Goal: Communication & Community: Participate in discussion

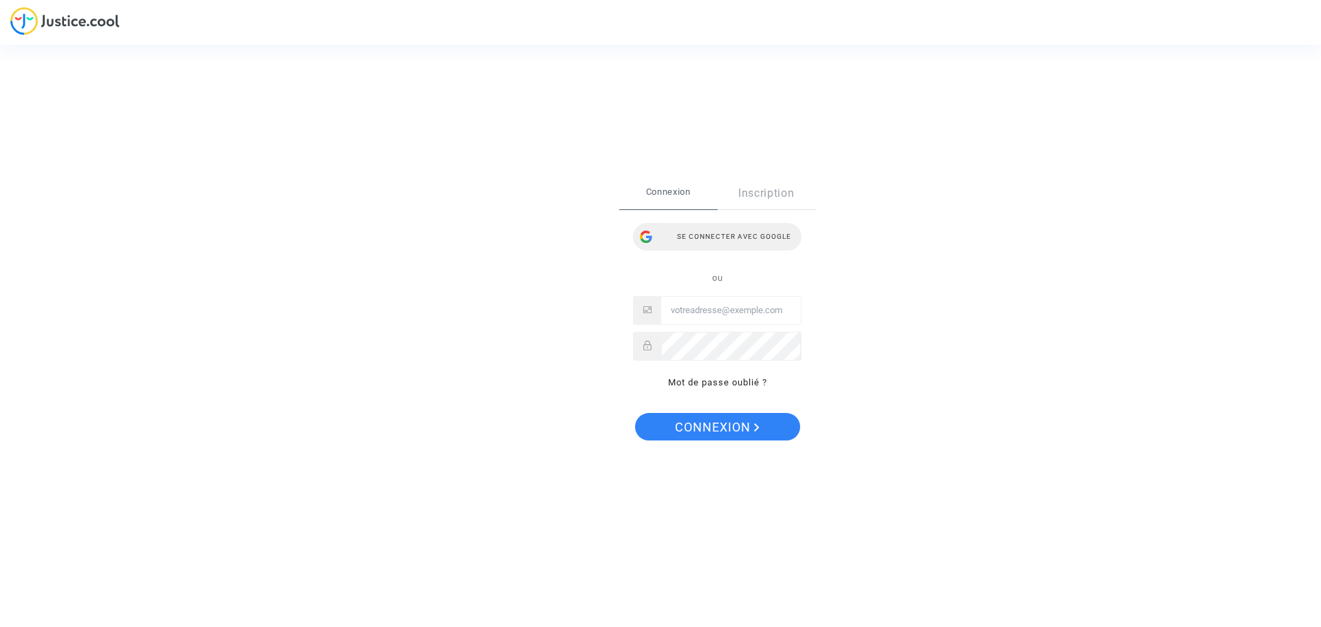
click at [736, 234] on div "Se connecter avec Google" at bounding box center [717, 237] width 169 height 28
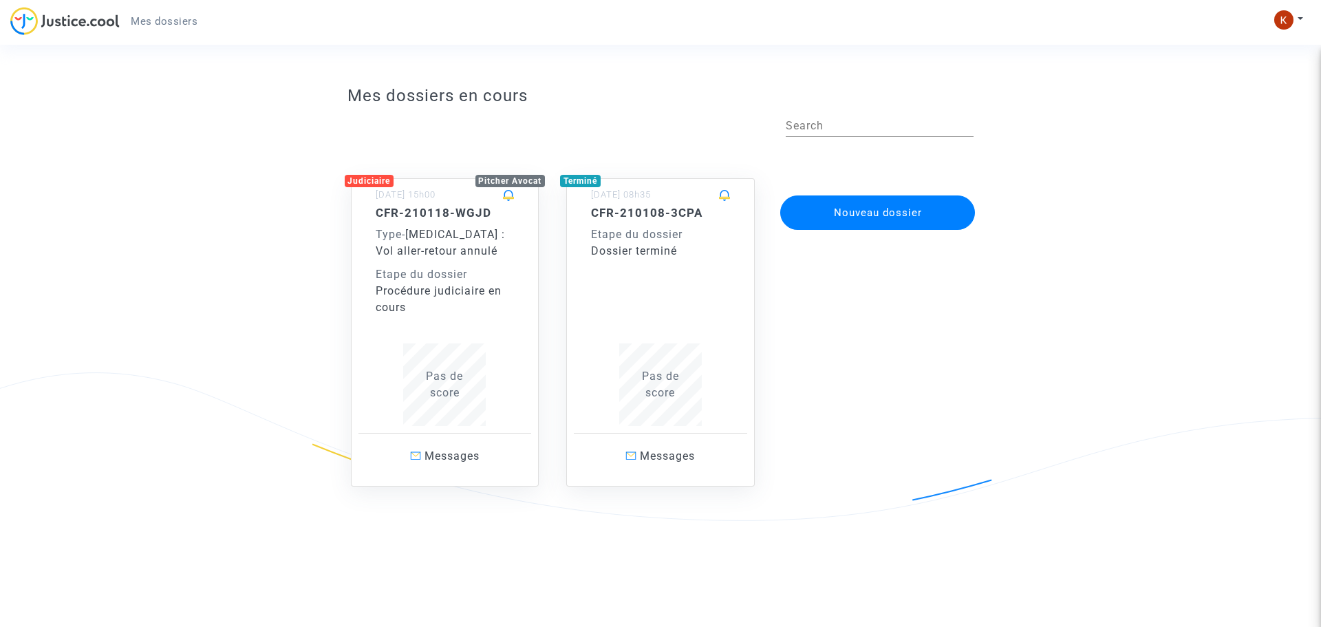
click at [458, 314] on div "Procédure judiciaire en cours" at bounding box center [445, 299] width 139 height 33
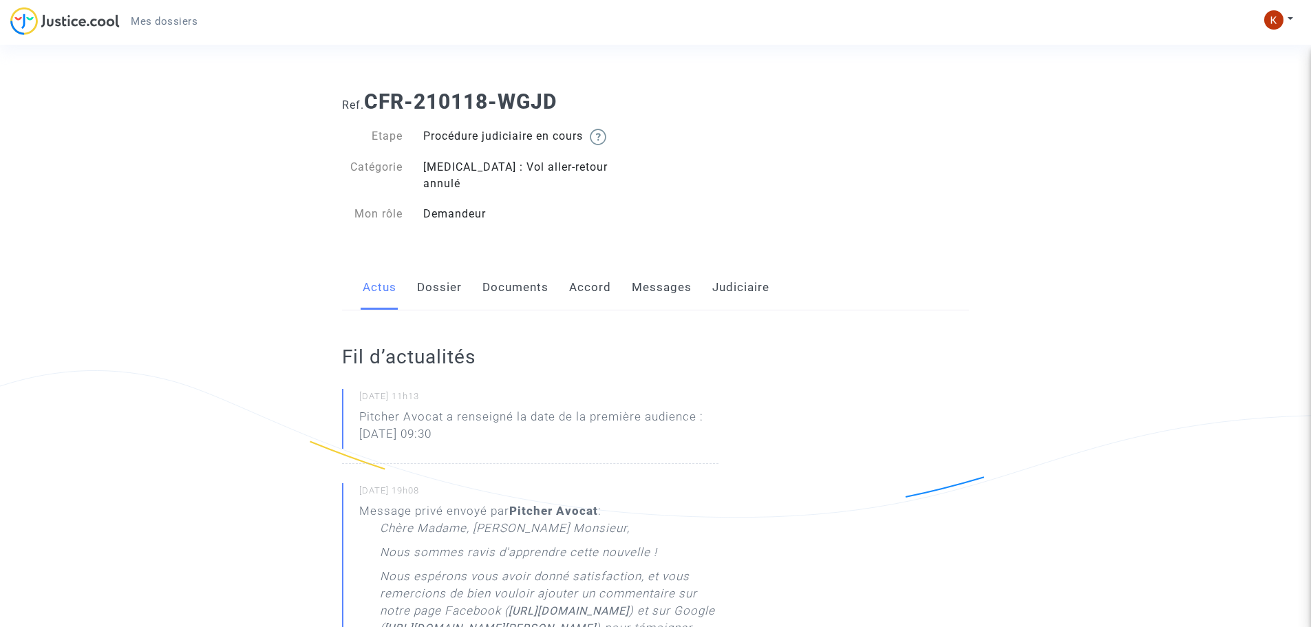
click at [672, 270] on link "Messages" at bounding box center [662, 287] width 60 height 45
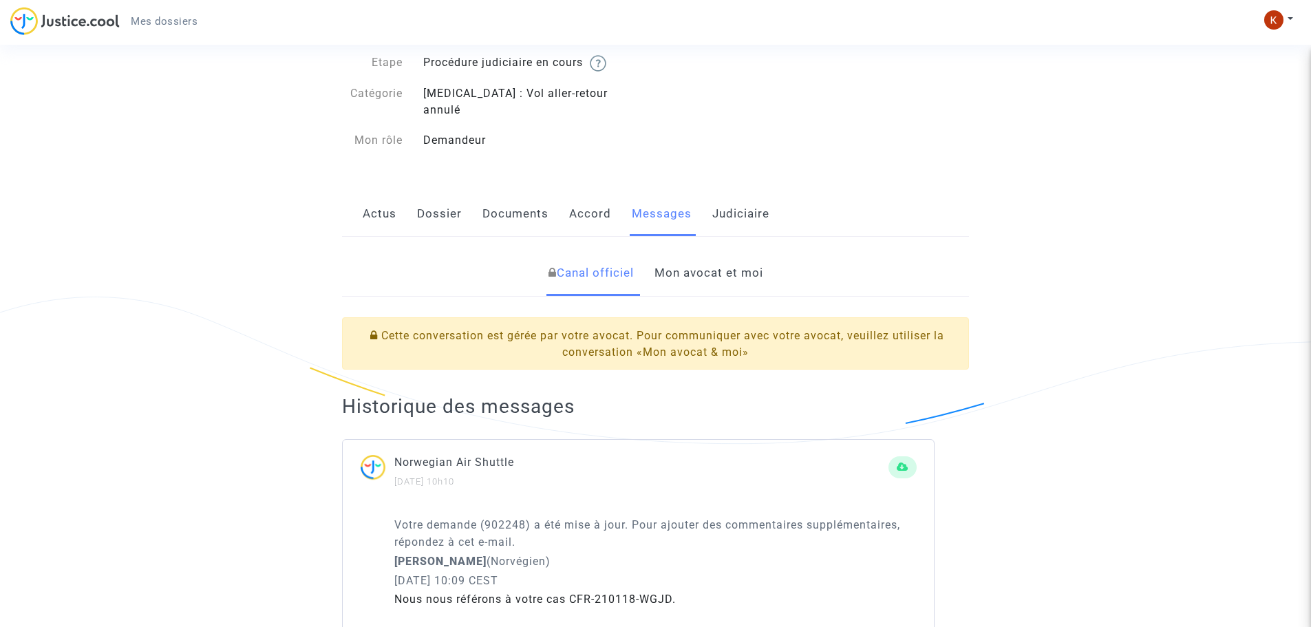
scroll to position [69, 0]
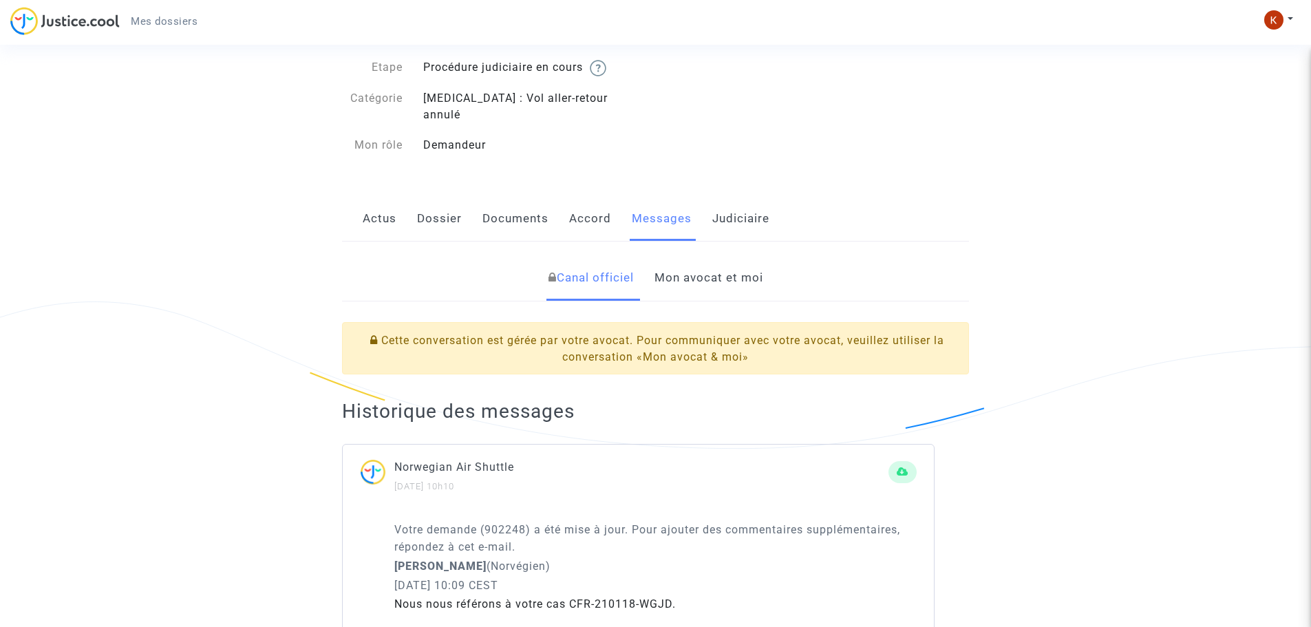
click at [704, 258] on link "Mon avocat et moi" at bounding box center [709, 277] width 109 height 45
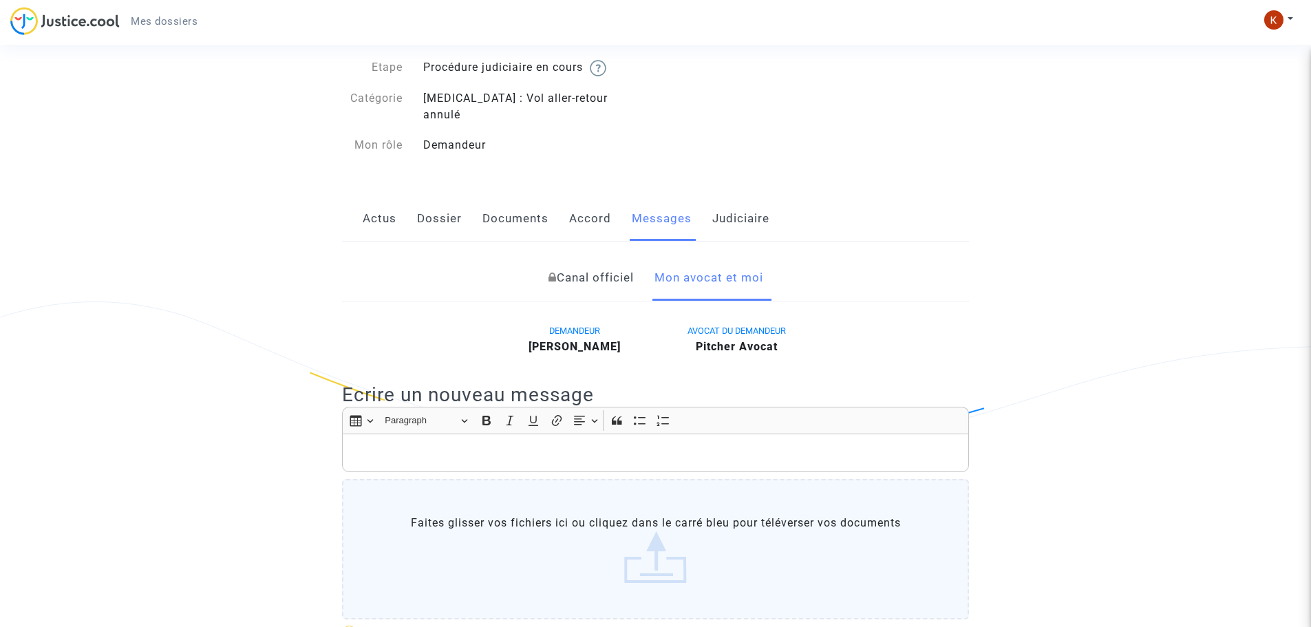
click at [443, 445] on p "Rich Text Editor, main" at bounding box center [656, 453] width 613 height 17
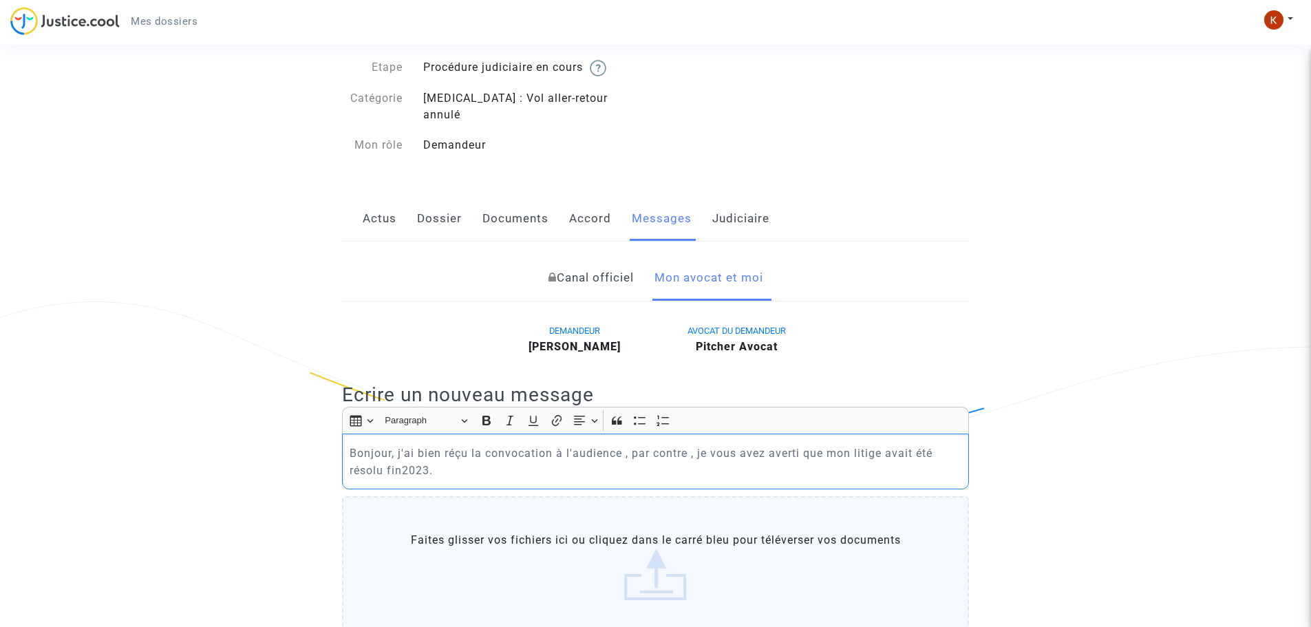
click at [454, 445] on p "Bonjour, j'ai bien réçu la convocation à l'audience , par contre , je vous avez…" at bounding box center [656, 462] width 613 height 34
click at [401, 453] on p "Bonjour, j'ai bien reçu la convocation à l'audience , par contre , je vous avez…" at bounding box center [656, 462] width 613 height 34
click at [443, 454] on p "Bonjour, j'ai bien reçu la convocation à l'audience , par contre , je vous avez…" at bounding box center [656, 462] width 613 height 34
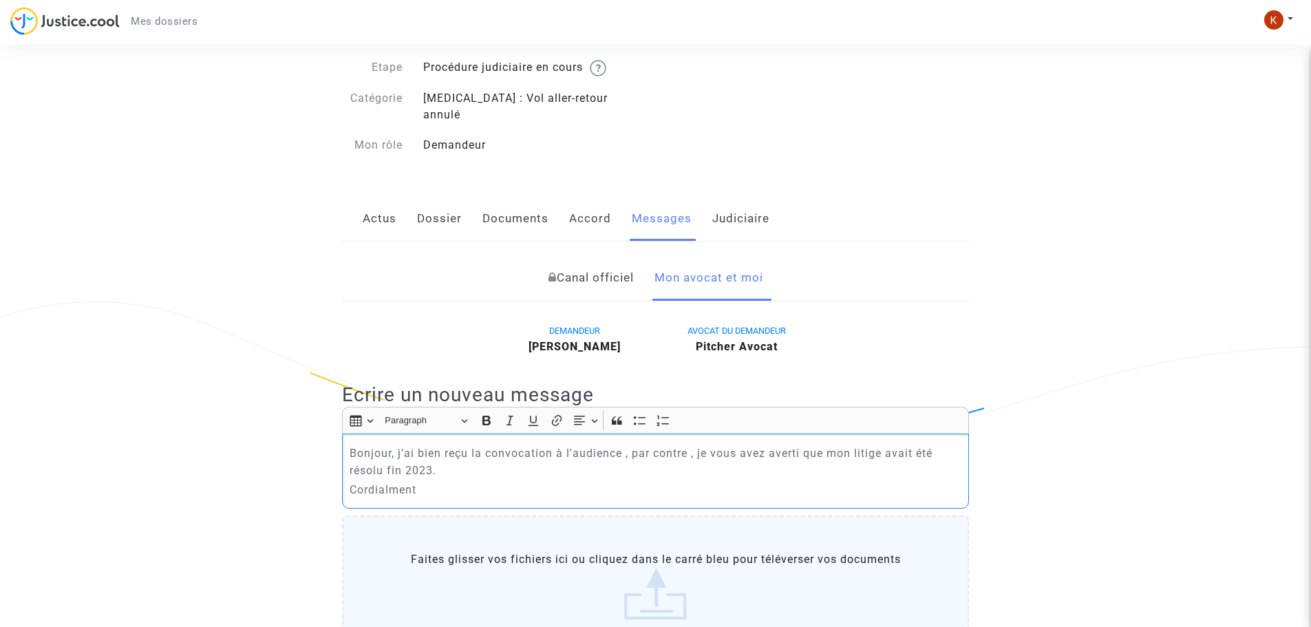
click at [390, 481] on p "Cordialment" at bounding box center [656, 489] width 613 height 17
click at [449, 481] on p "Cordialement" at bounding box center [656, 489] width 613 height 17
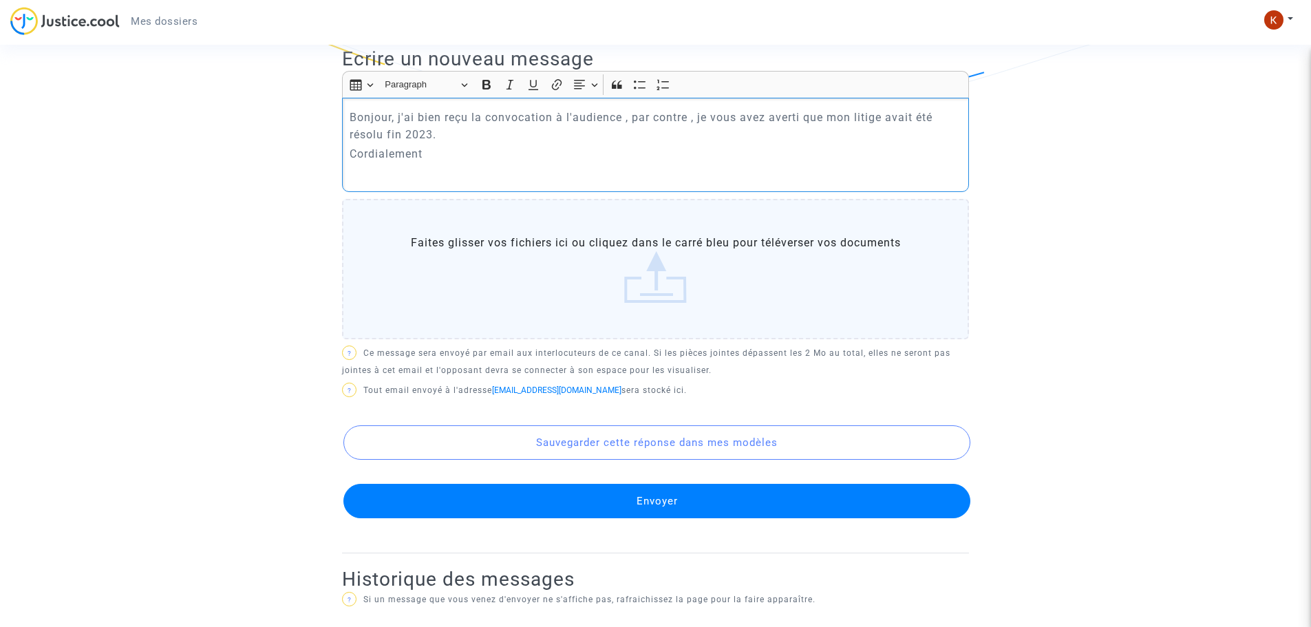
scroll to position [482, 0]
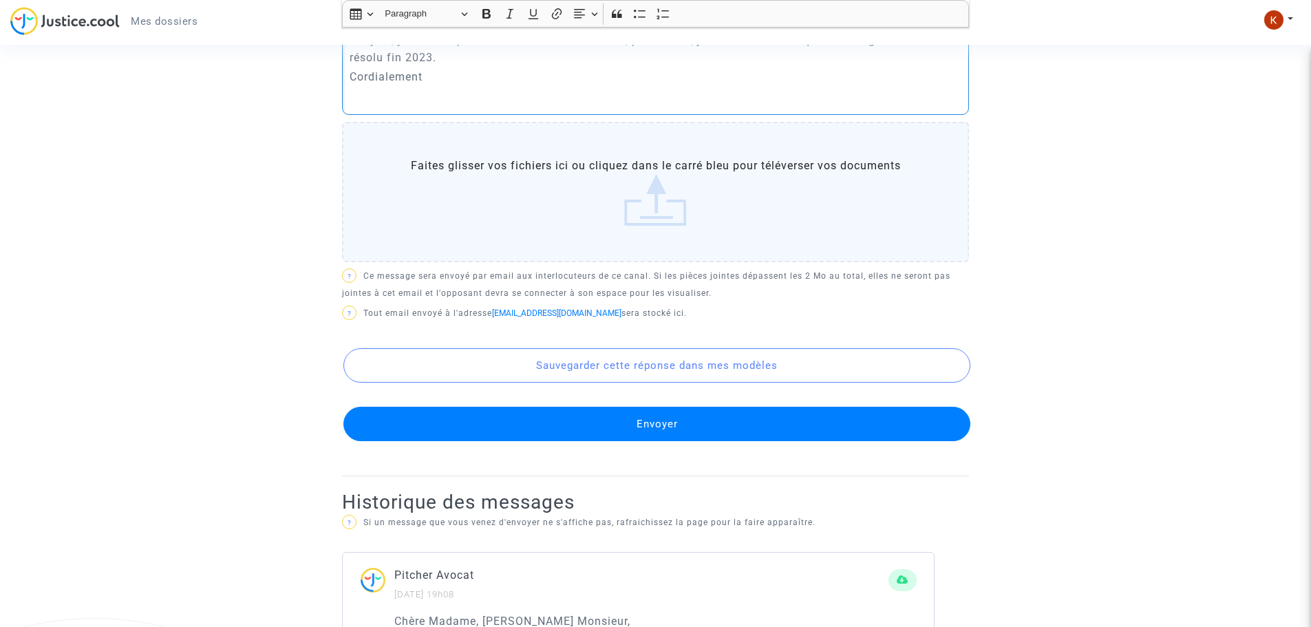
click at [655, 407] on button "Envoyer" at bounding box center [656, 424] width 627 height 34
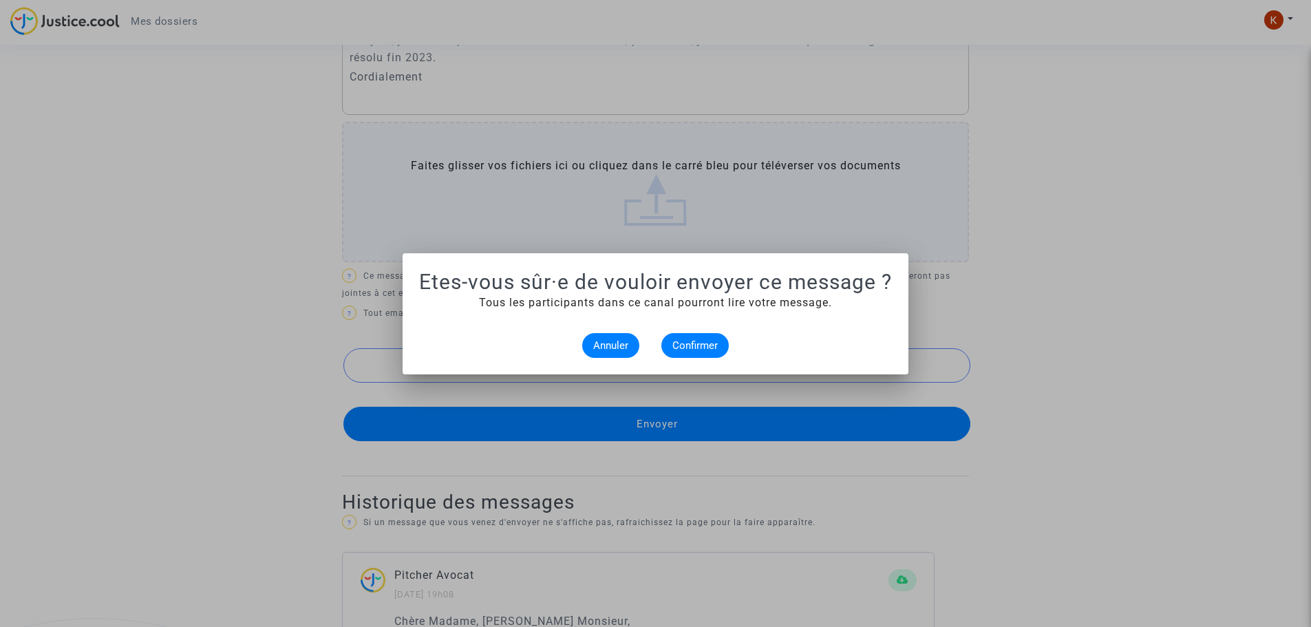
scroll to position [0, 0]
click at [699, 340] on span "Confirmer" at bounding box center [694, 345] width 45 height 12
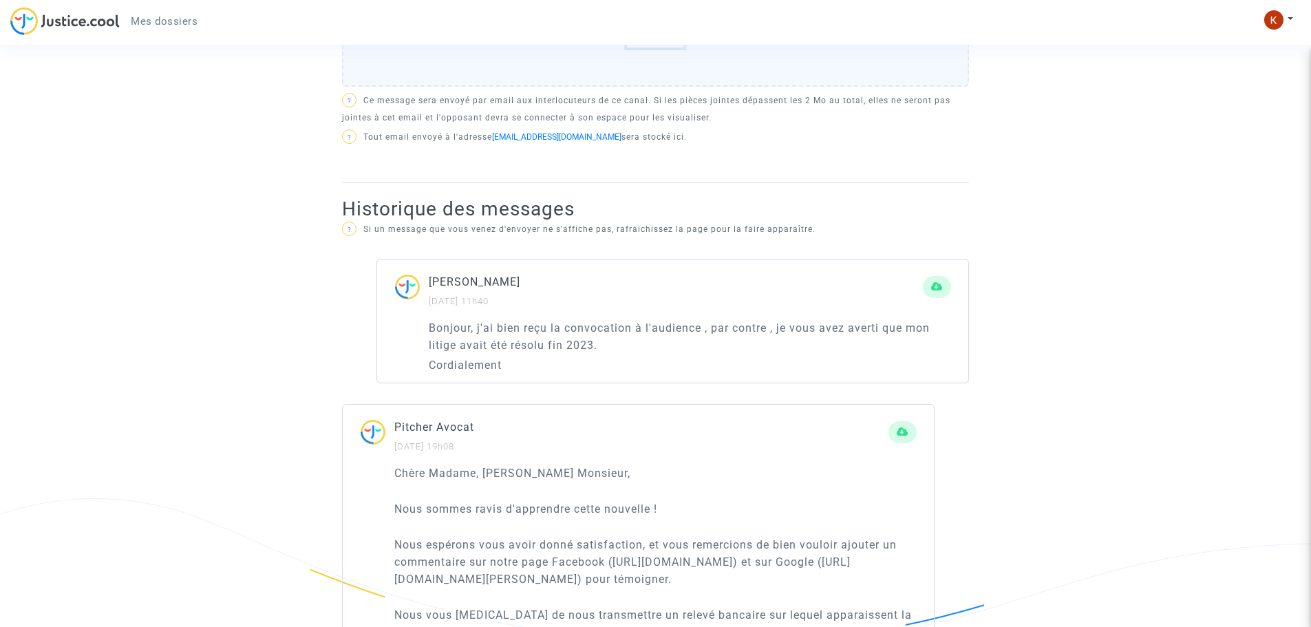
scroll to position [413, 0]
